Goal: Task Accomplishment & Management: Manage account settings

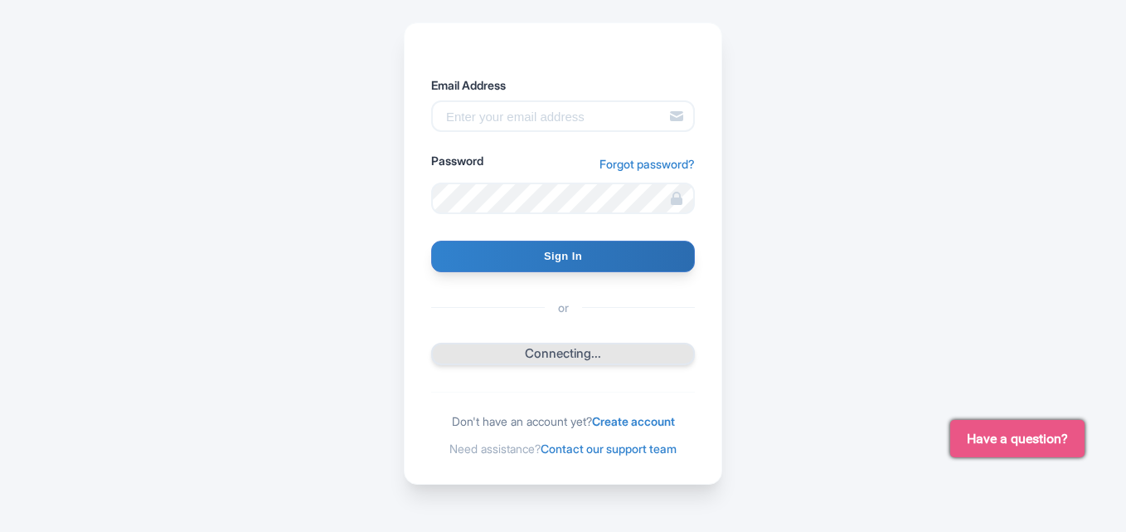
scroll to position [198, 0]
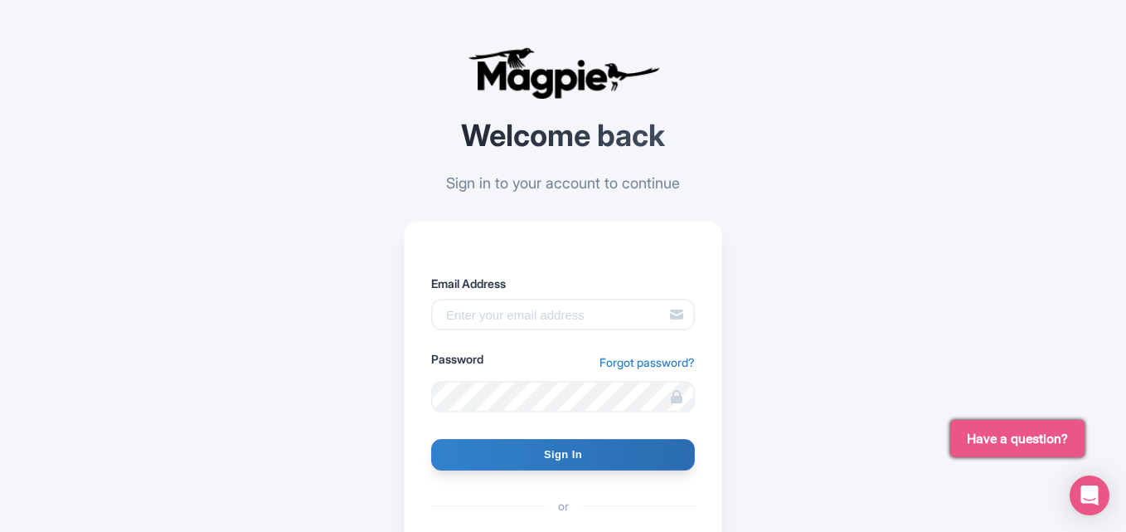
scroll to position [198, 0]
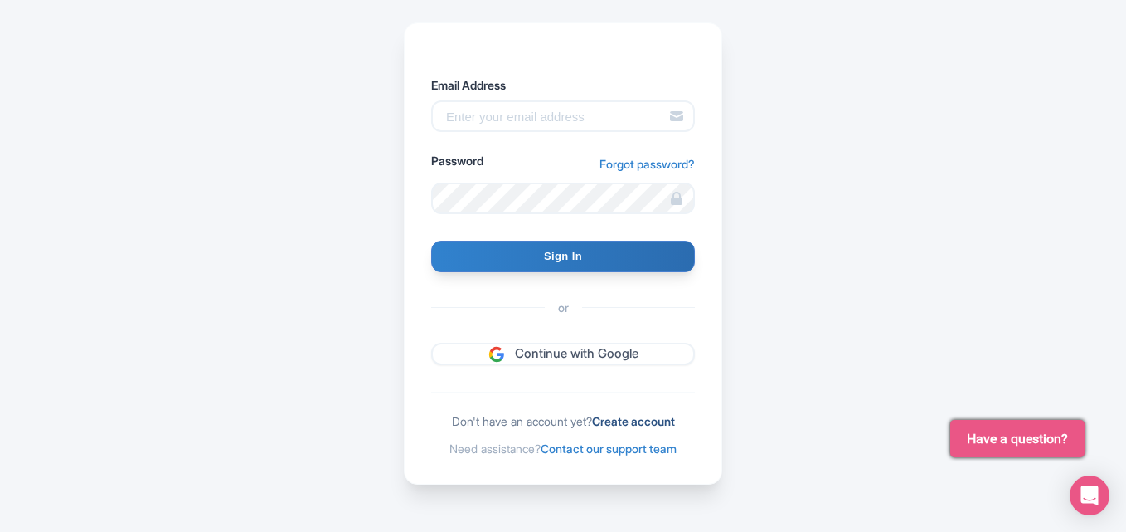
click at [647, 419] on link "Create account" at bounding box center [633, 421] width 83 height 14
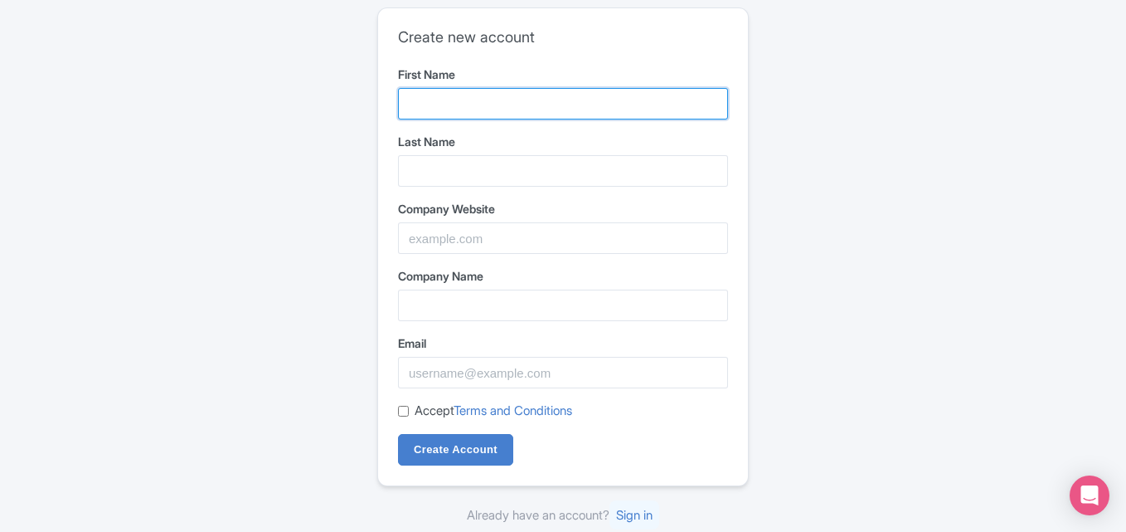
click at [507, 98] on input "First Name" at bounding box center [563, 104] width 330 height 32
type input "Vintage"
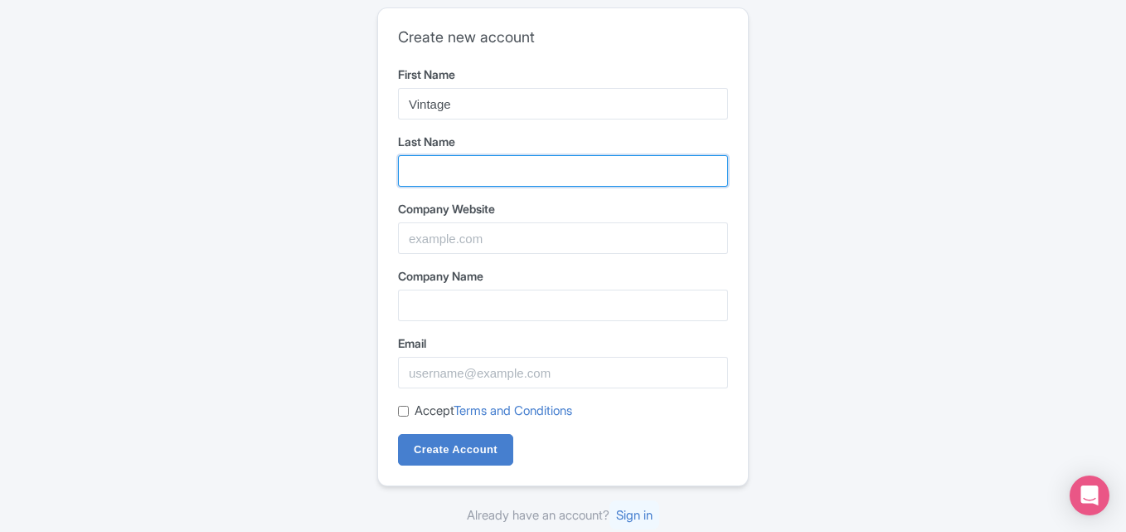
type input "Wholesale Store"
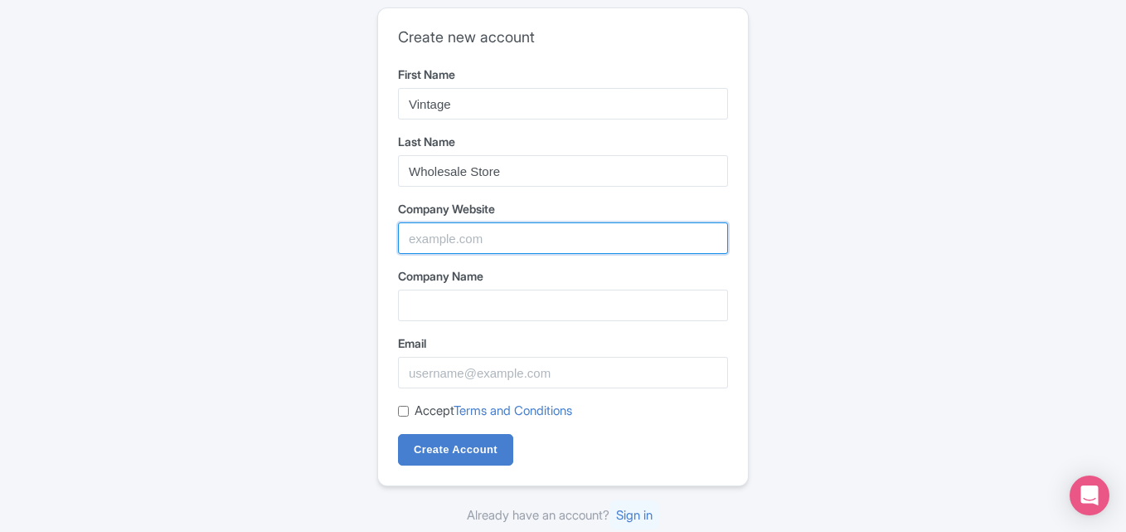
type input "Vintage Wholesale Store"
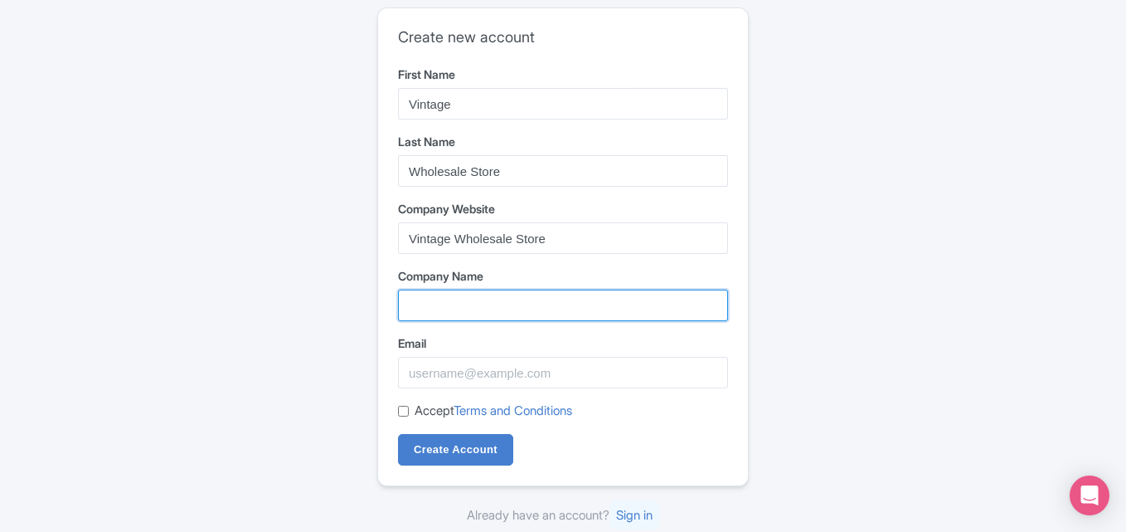
type input "Vintage Wholesale Store"
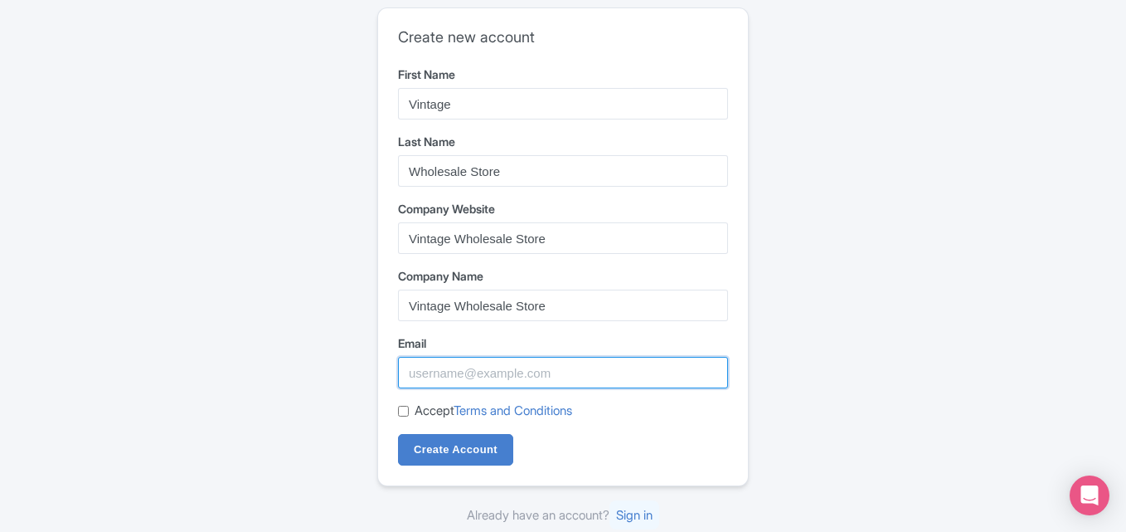
type input "vintagewholesalestore01@gmail.com"
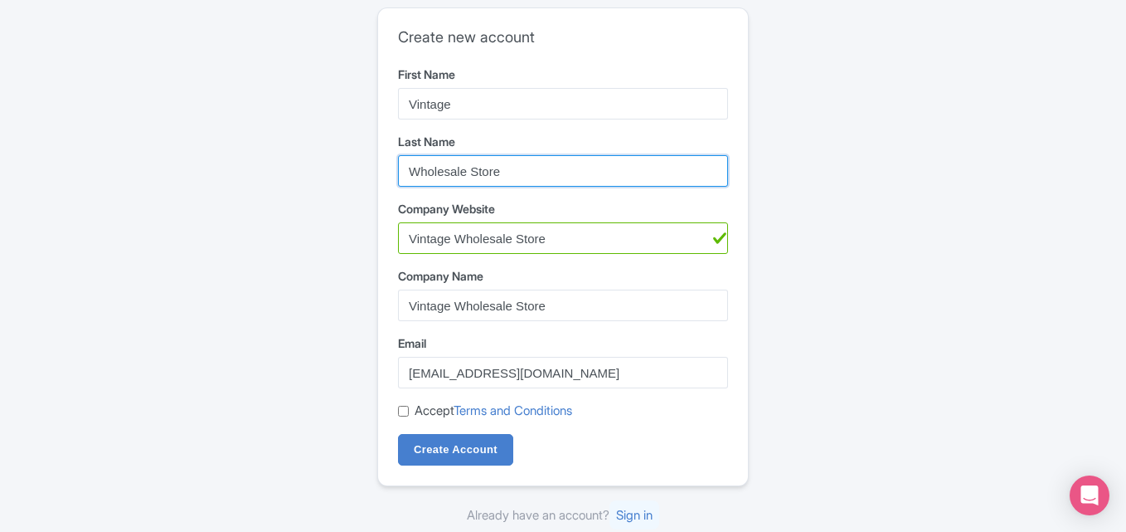
click at [454, 182] on input "Wholesale Store" at bounding box center [563, 171] width 330 height 32
click at [414, 165] on input "Store" at bounding box center [563, 171] width 330 height 32
type input "Store"
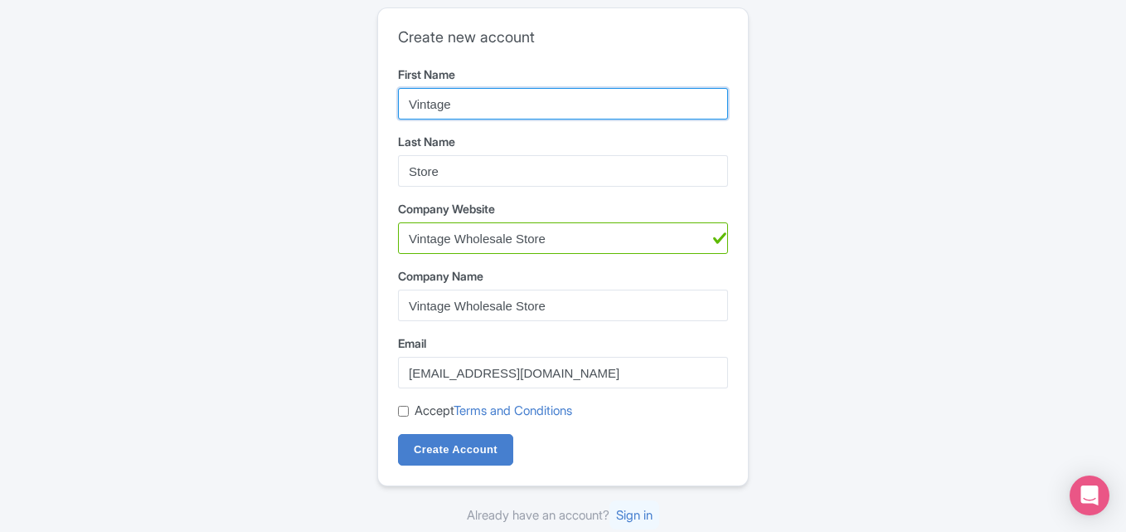
click at [513, 104] on input "Vintage" at bounding box center [563, 104] width 330 height 32
paste input "Wholesale"
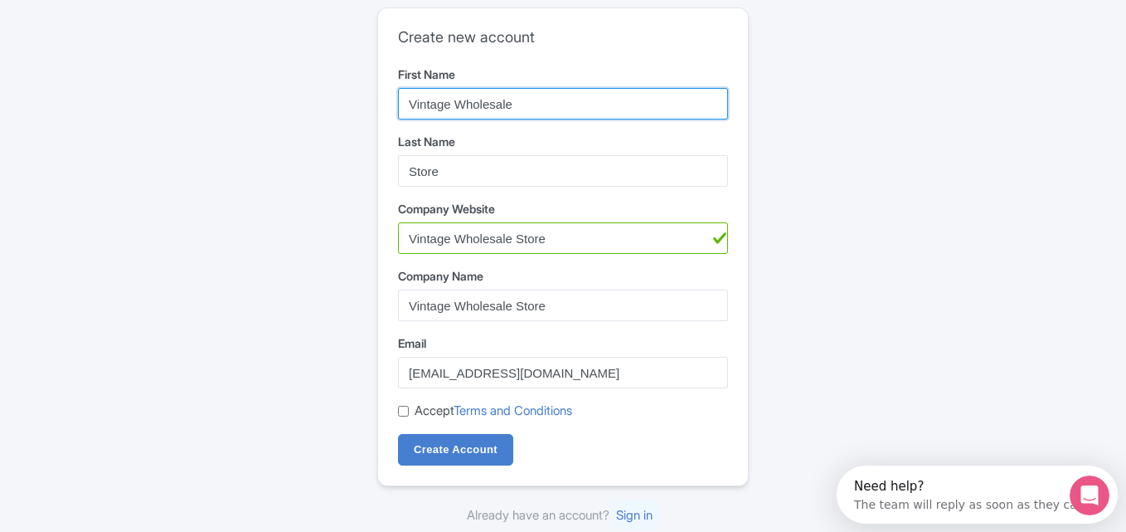
type input "Vintage Wholesale"
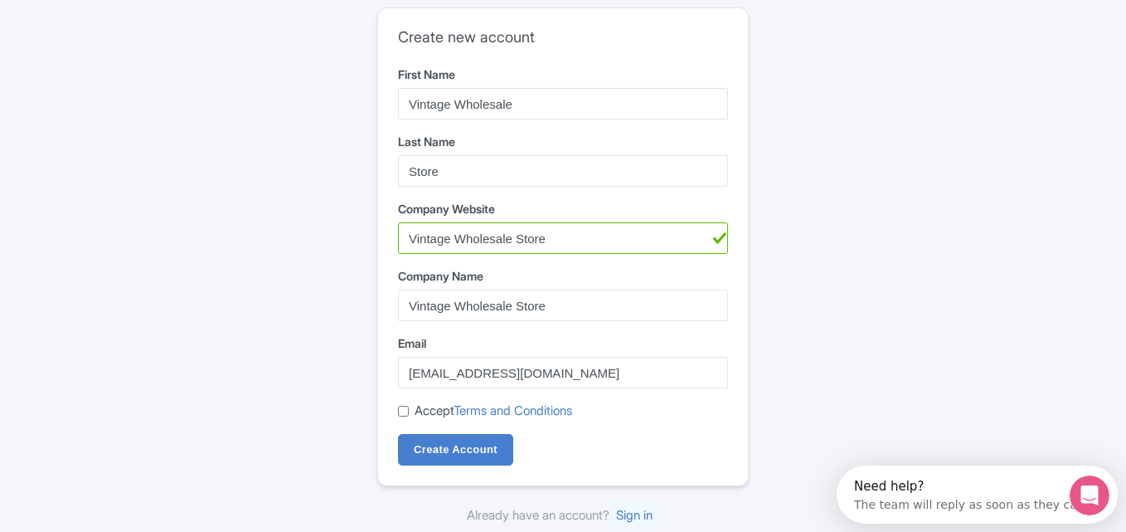
click at [397, 411] on div "Create new account First Name Vintage Wholesale Last Name Store Company Website…" at bounding box center [563, 246] width 370 height 477
click at [401, 412] on input "Accept Terms and Conditions" at bounding box center [403, 411] width 11 height 11
checkbox input "true"
click at [444, 442] on input "Create Account" at bounding box center [455, 450] width 115 height 32
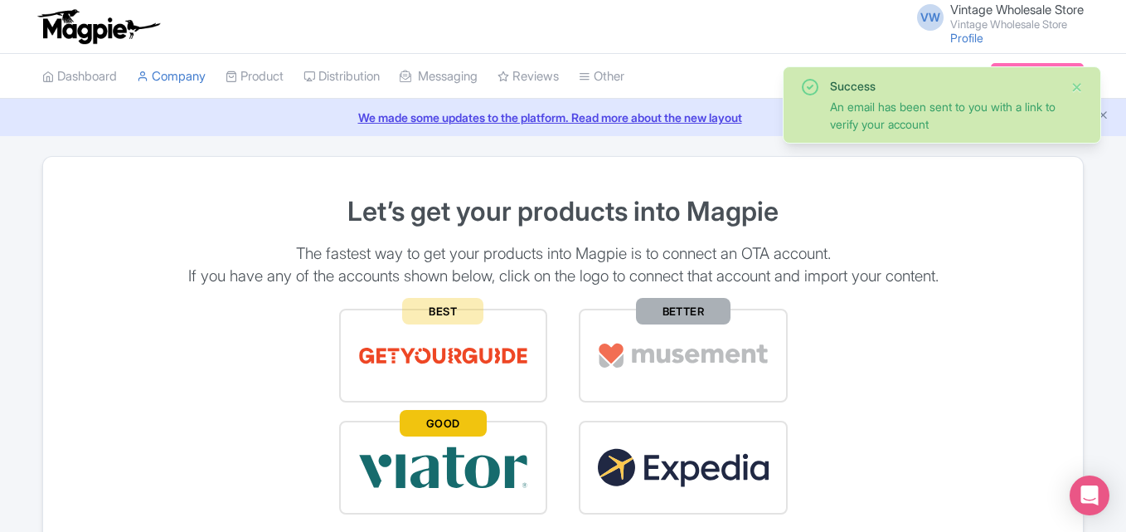
click at [1075, 80] on button "Close" at bounding box center [1077, 87] width 13 height 20
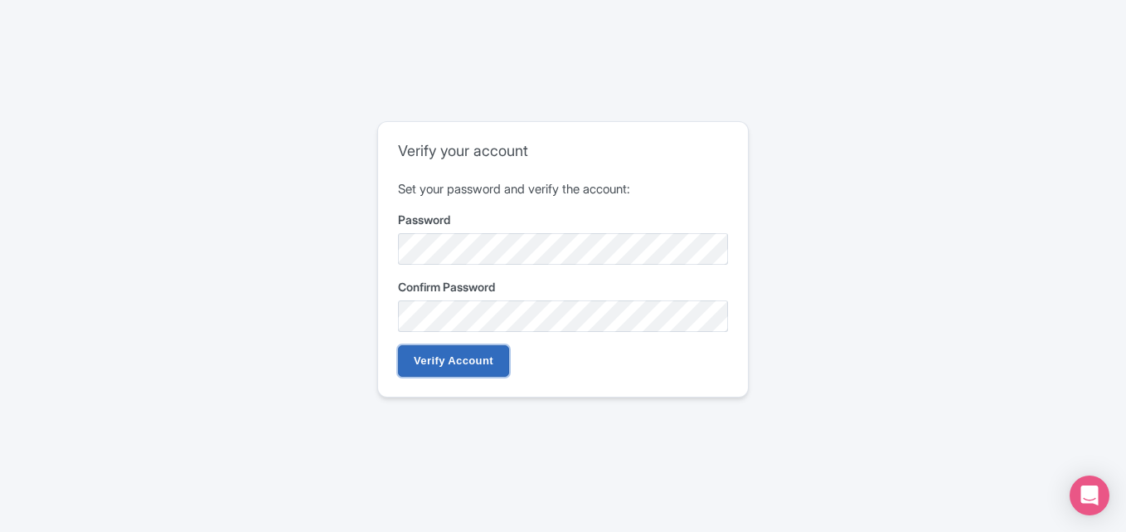
click at [449, 362] on input "Verify Account" at bounding box center [453, 361] width 111 height 32
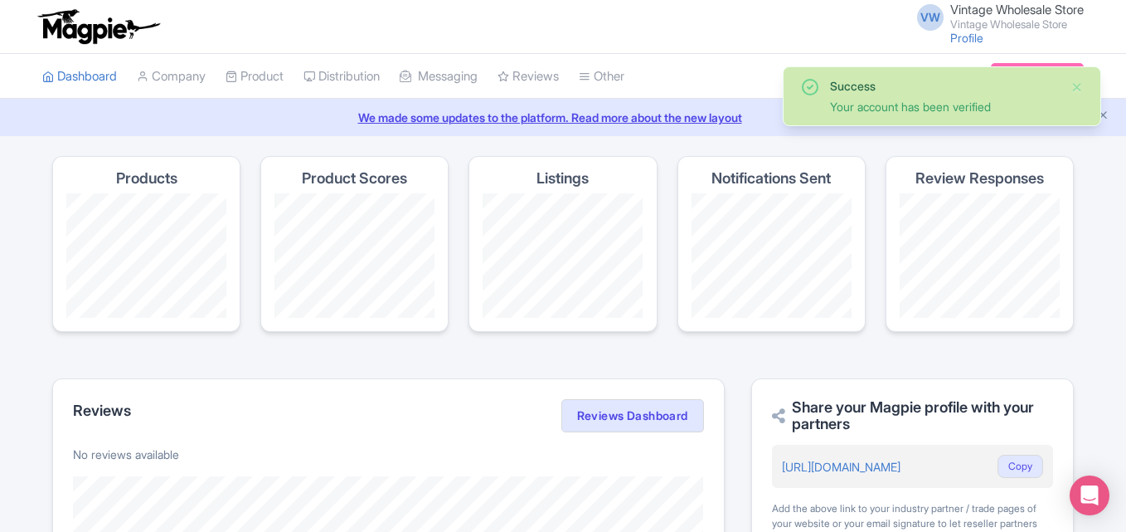
click at [1017, 19] on small "Vintage Wholesale Store" at bounding box center [1017, 24] width 134 height 11
click at [1081, 84] on button "Close" at bounding box center [1077, 87] width 13 height 20
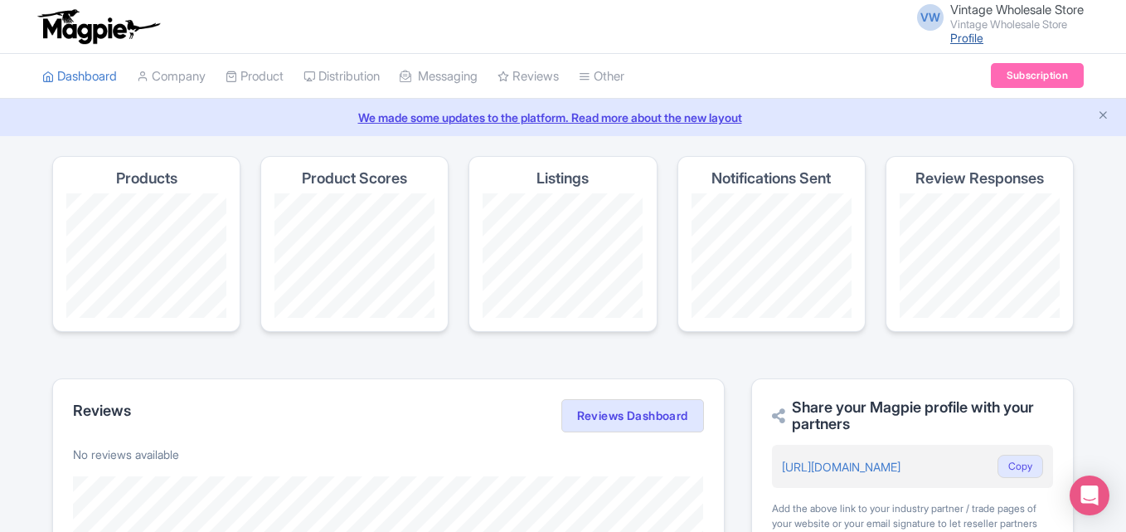
click at [955, 38] on link "Profile" at bounding box center [966, 38] width 33 height 14
click at [1071, 14] on span "Vintage Wholesale Store" at bounding box center [1017, 10] width 134 height 16
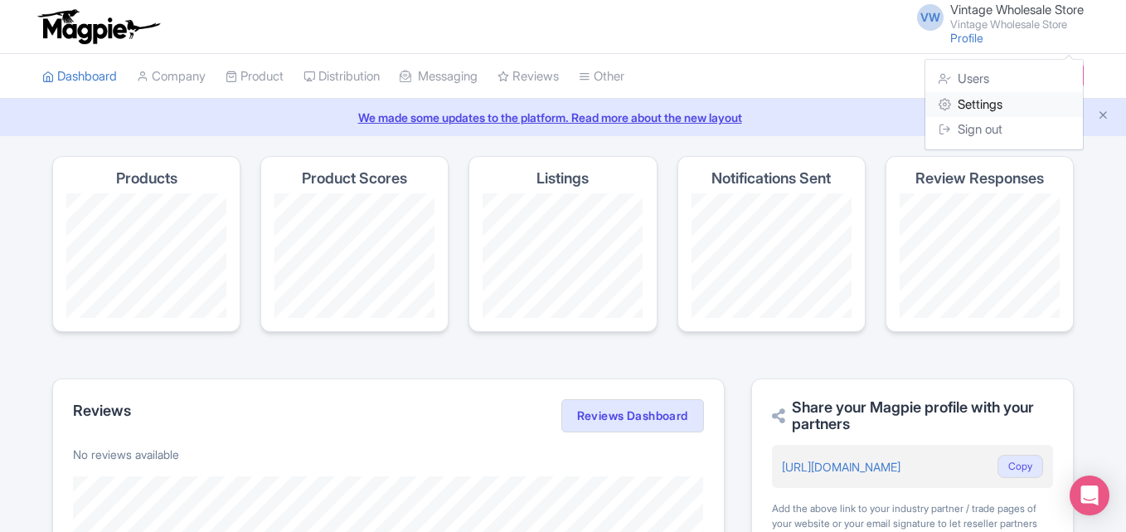
click at [974, 97] on link "Settings" at bounding box center [1005, 105] width 158 height 26
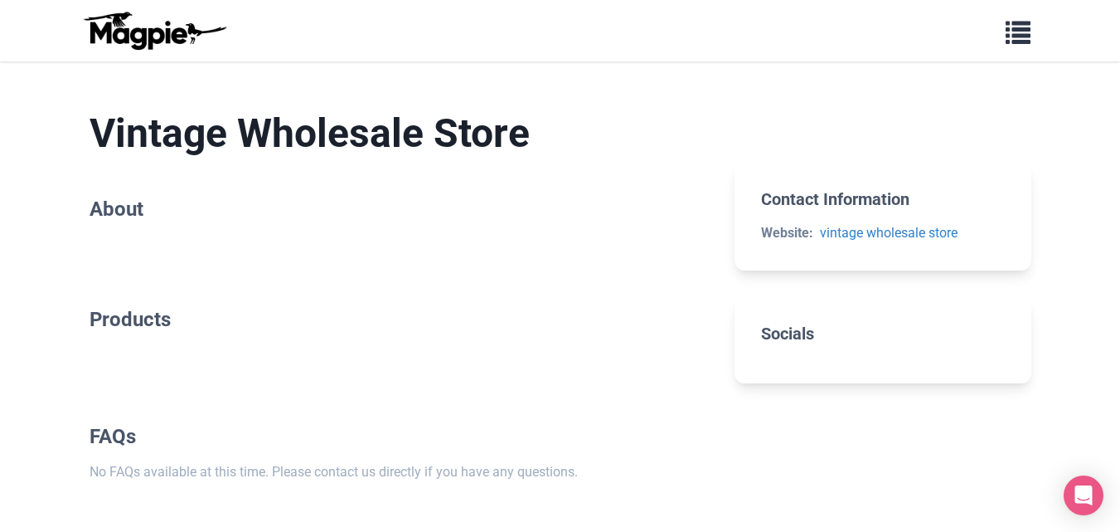
scroll to position [63, 0]
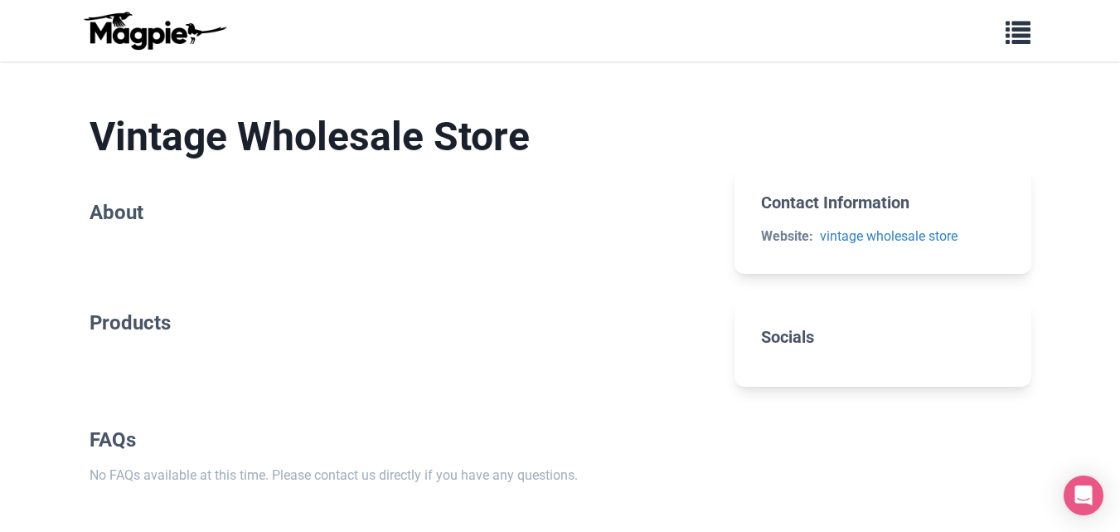
click at [252, 228] on section "Vintage Wholesale Store About" at bounding box center [400, 171] width 620 height 171
click at [181, 289] on section "Products" at bounding box center [400, 329] width 620 height 90
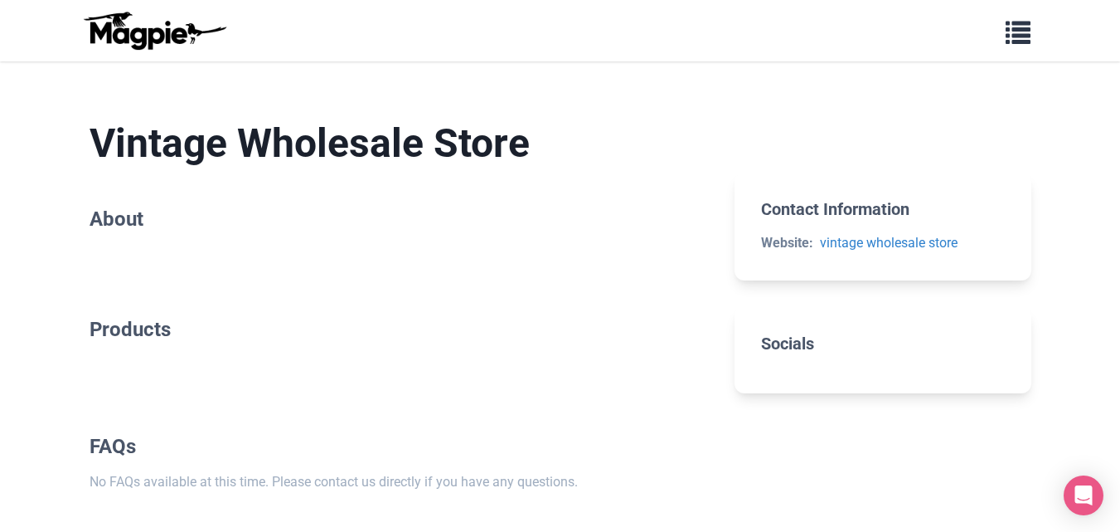
scroll to position [0, 0]
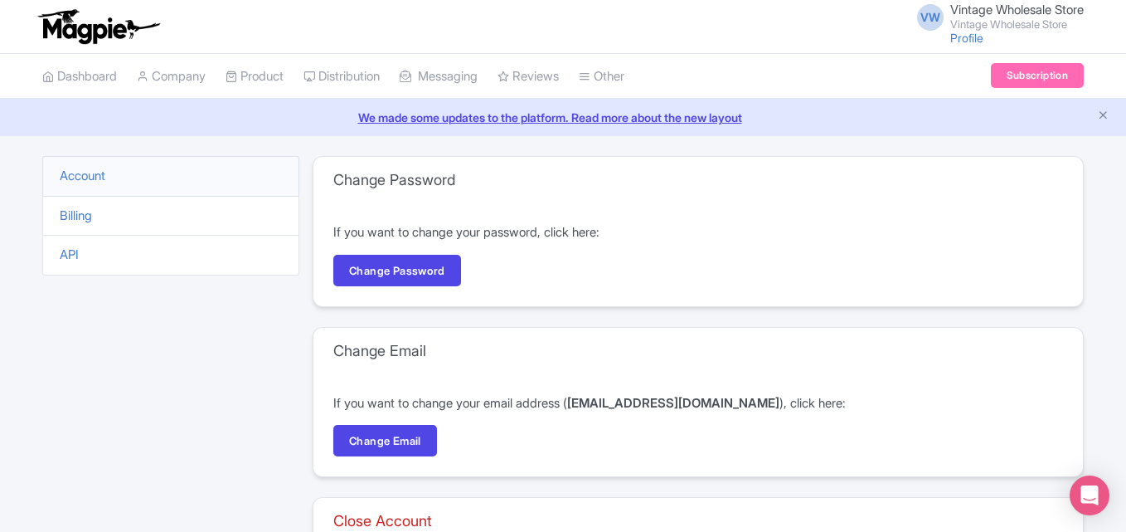
click at [579, 524] on div "Close Account" at bounding box center [698, 521] width 770 height 46
click at [173, 70] on link "Company" at bounding box center [171, 77] width 69 height 46
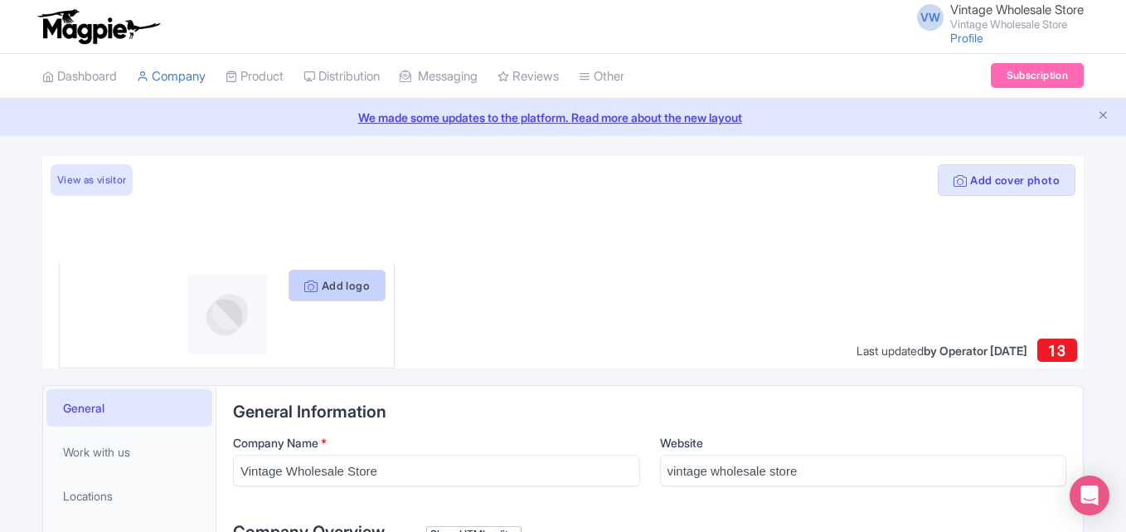
click at [338, 278] on button "Add logo" at bounding box center [337, 286] width 97 height 32
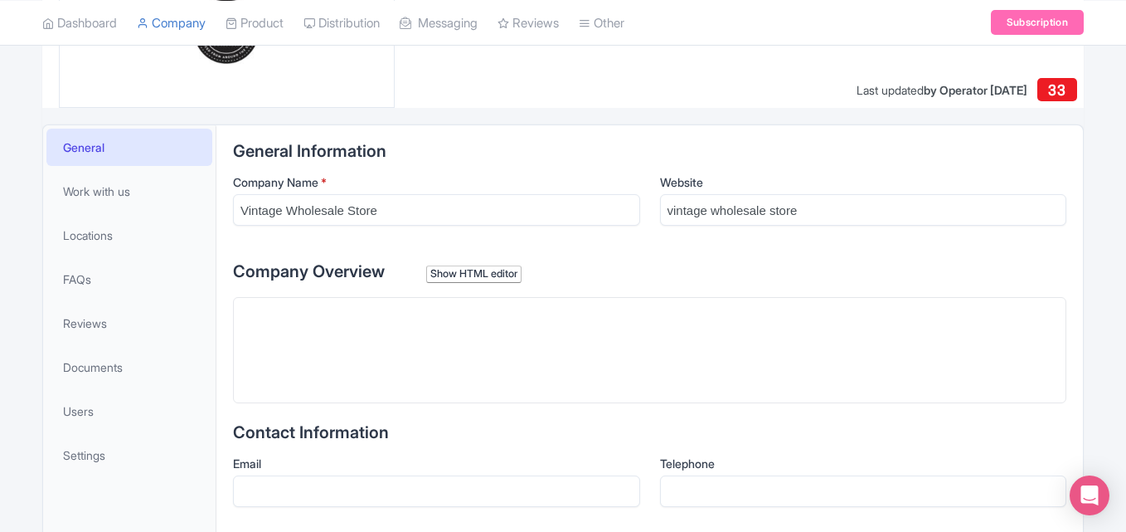
scroll to position [314, 0]
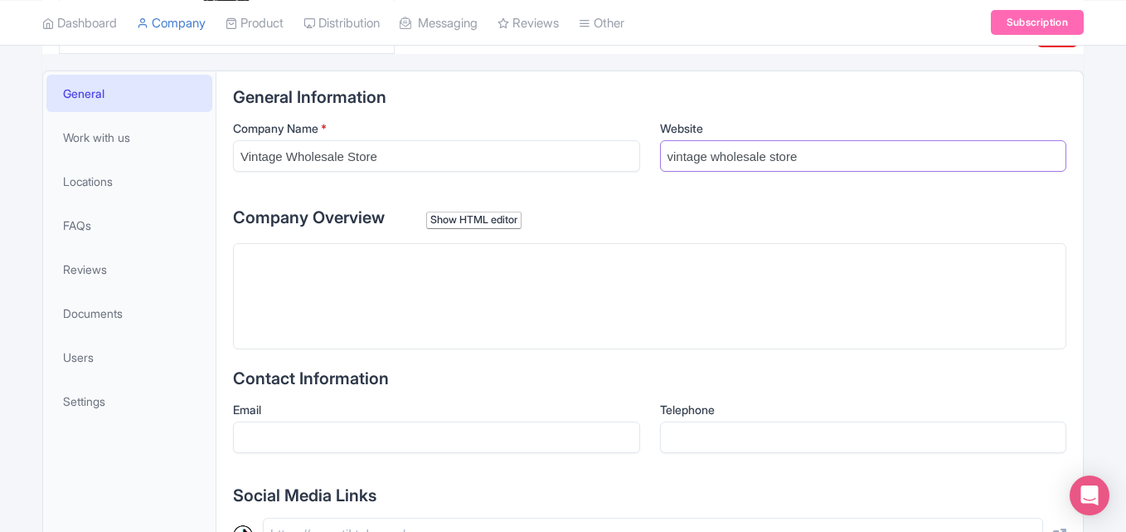
click at [755, 153] on input "vintage wholesale store" at bounding box center [863, 156] width 407 height 32
paste input "https://vintagewholesalestore.com/collections/branded-vintage"
type input "https://vintagewholesalestore.com/collections/branded-vintage"
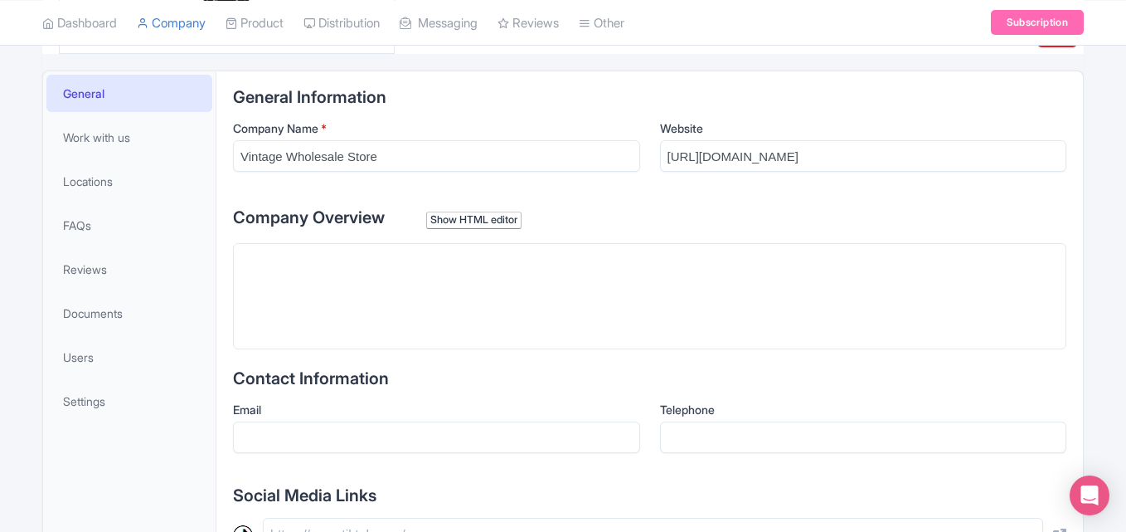
click at [298, 304] on trix-editor at bounding box center [649, 296] width 833 height 106
paste trix-editor "<div>Vintage Wholesale Store, located in the UK, is a leading supplier of authe…"
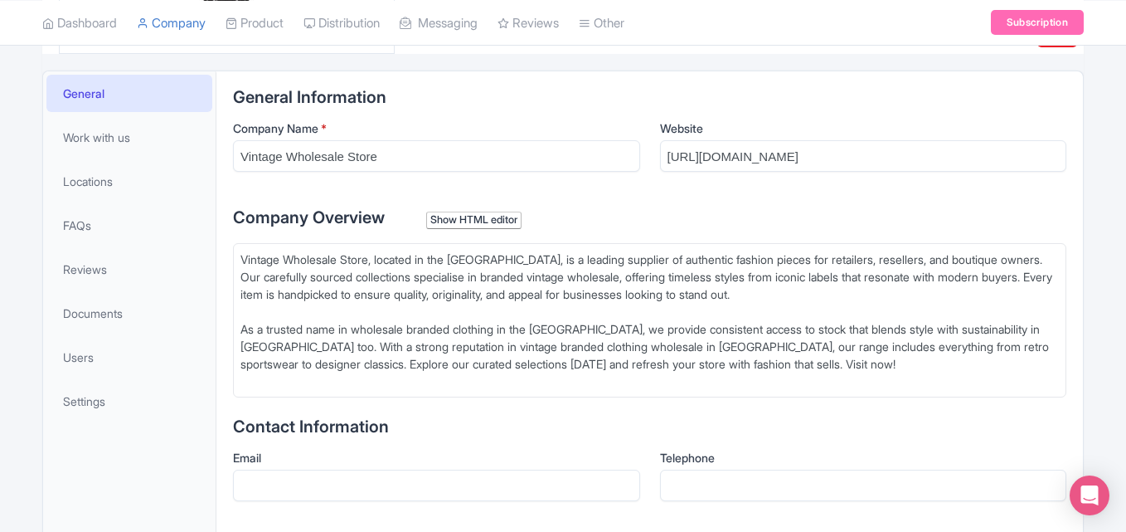
type trix-editor "<div>Vintage Wholesale Store, located in the UK, is a leading supplier of authe…"
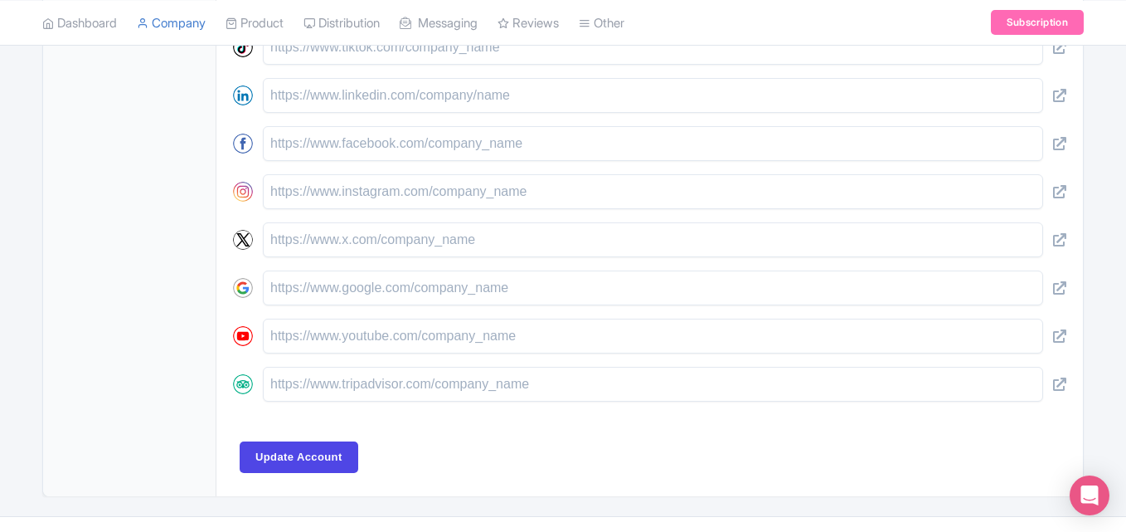
scroll to position [886, 0]
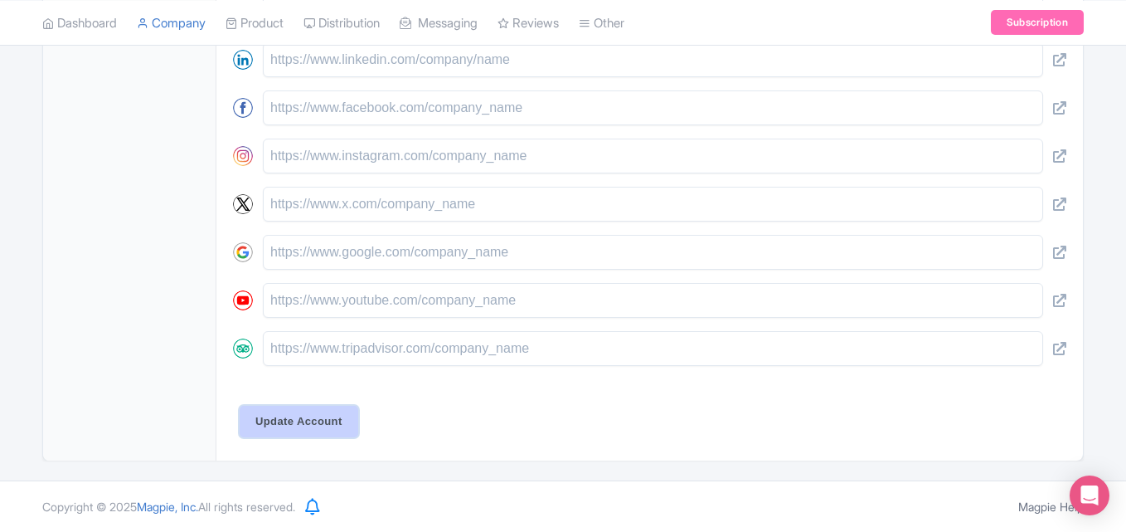
click at [289, 424] on input "Update Account" at bounding box center [299, 422] width 119 height 32
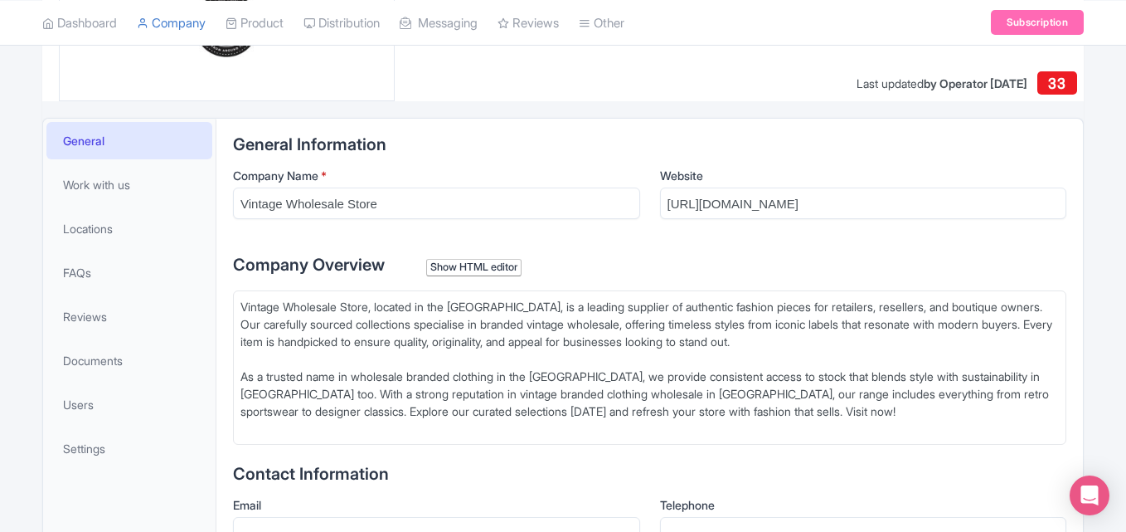
scroll to position [239, 0]
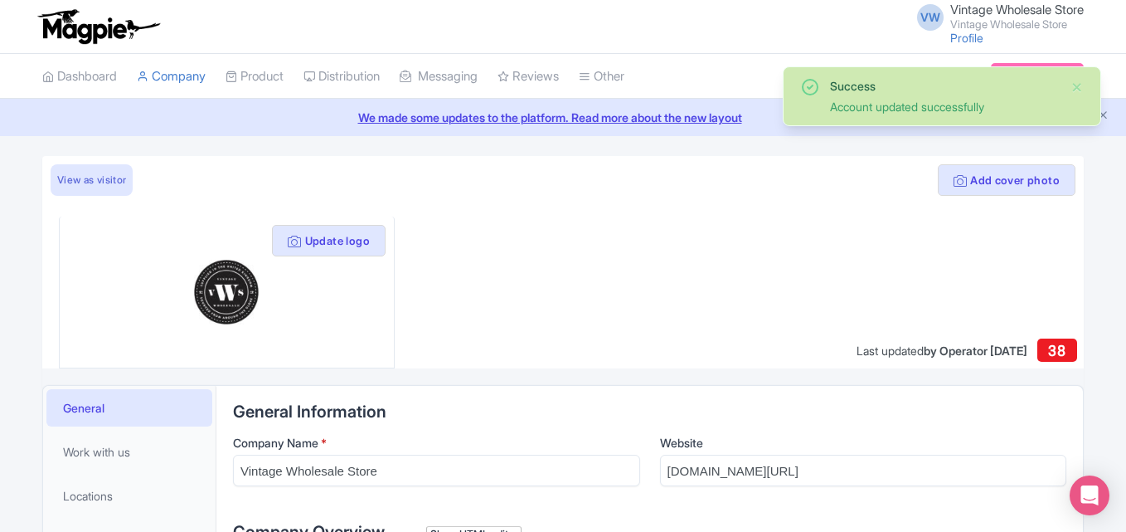
type trix-editor "<div>Vintage Wholesale Store, located in the UK, is a leading supplier of authe…"
click at [84, 178] on link "View as visitor" at bounding box center [92, 180] width 82 height 32
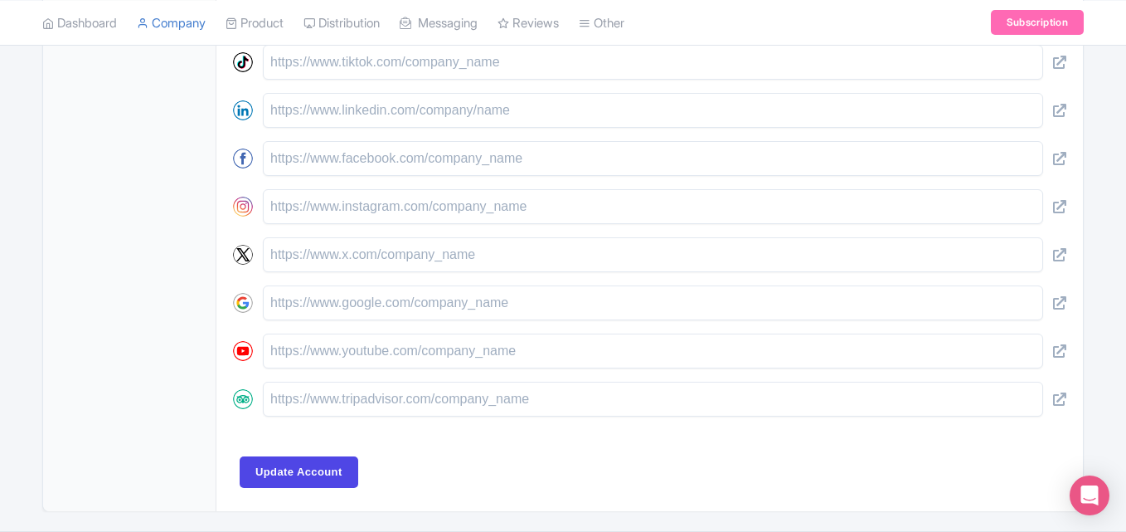
scroll to position [837, 0]
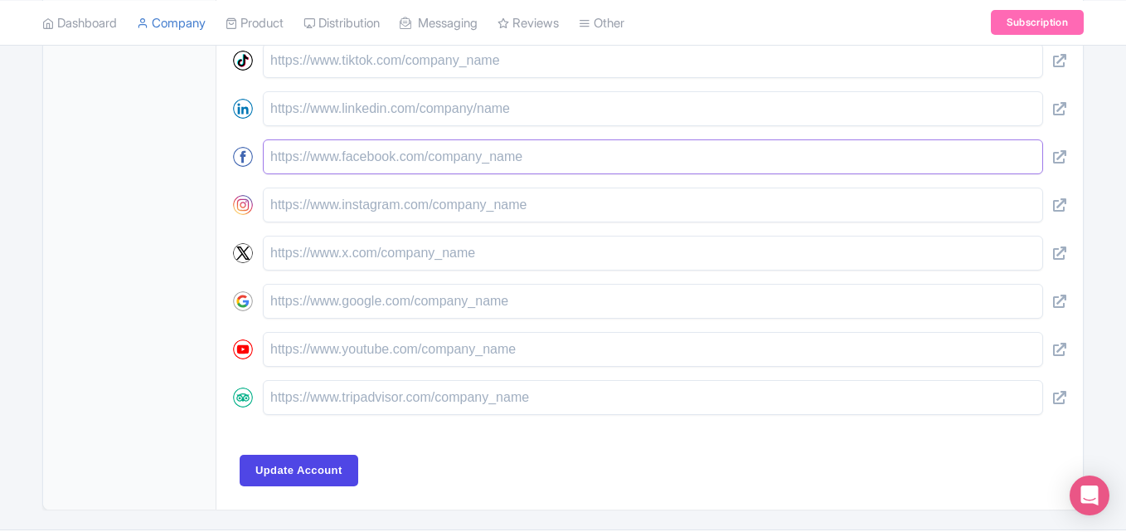
click at [515, 173] on input "text" at bounding box center [653, 156] width 780 height 35
paste input "[URL][DOMAIN_NAME]"
type input "[URL][DOMAIN_NAME]"
click at [329, 209] on input "text" at bounding box center [653, 204] width 780 height 35
paste input "[URL][DOMAIN_NAME]"
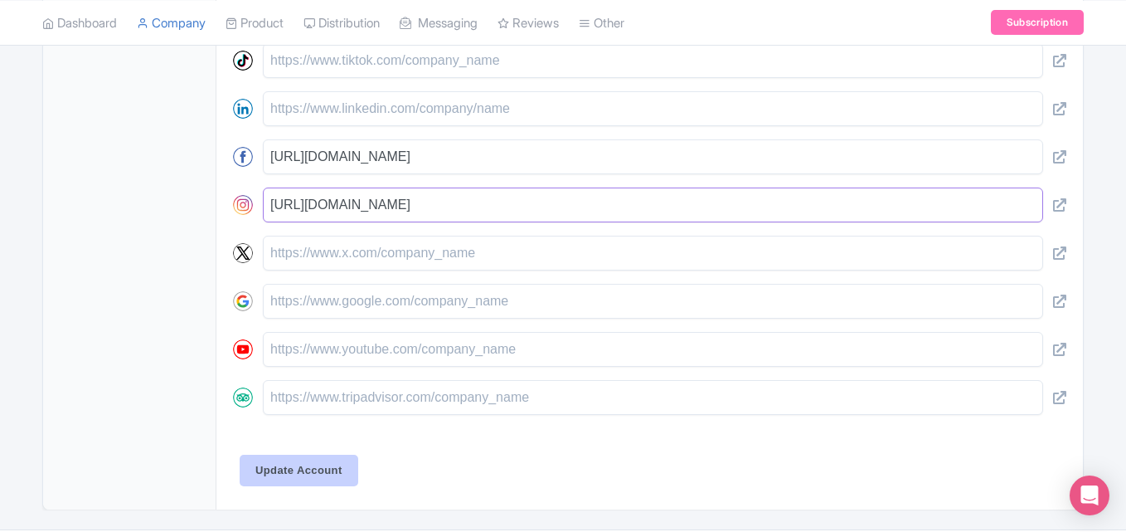
type input "[URL][DOMAIN_NAME]"
click at [313, 454] on input "Update Account" at bounding box center [299, 470] width 119 height 32
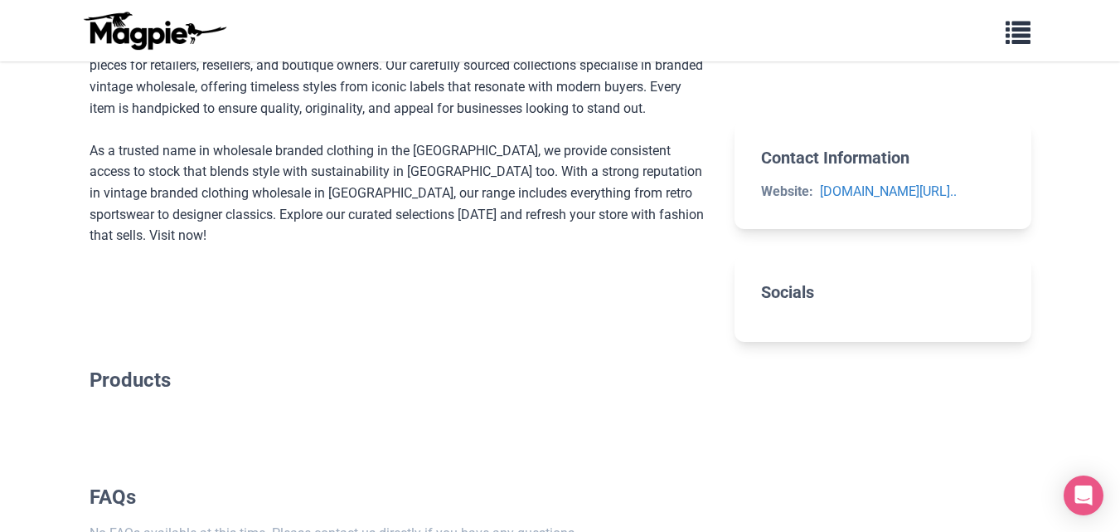
scroll to position [269, 0]
